Goal: Task Accomplishment & Management: Manage account settings

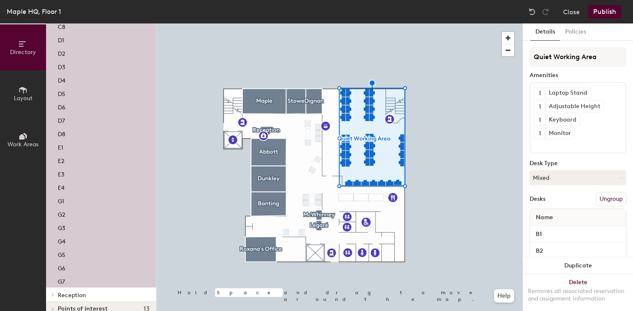
scroll to position [388, 0]
click at [63, 202] on p "G1" at bounding box center [61, 202] width 6 height 10
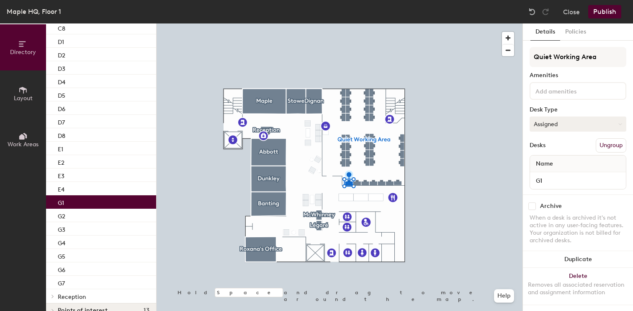
click at [564, 127] on button "Assigned" at bounding box center [578, 123] width 97 height 15
click at [548, 149] on div "Assigned" at bounding box center [572, 150] width 84 height 13
click at [580, 37] on button "Policies" at bounding box center [576, 31] width 31 height 17
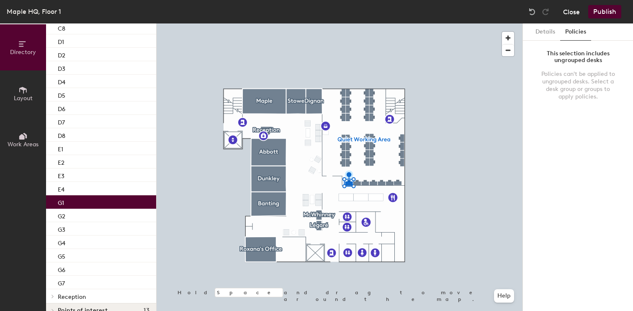
click at [570, 10] on button "Close" at bounding box center [572, 11] width 17 height 13
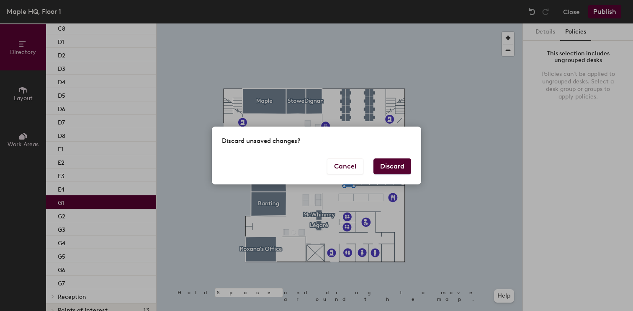
click at [391, 167] on button "Discard" at bounding box center [393, 166] width 38 height 16
